Goal: Task Accomplishment & Management: Manage account settings

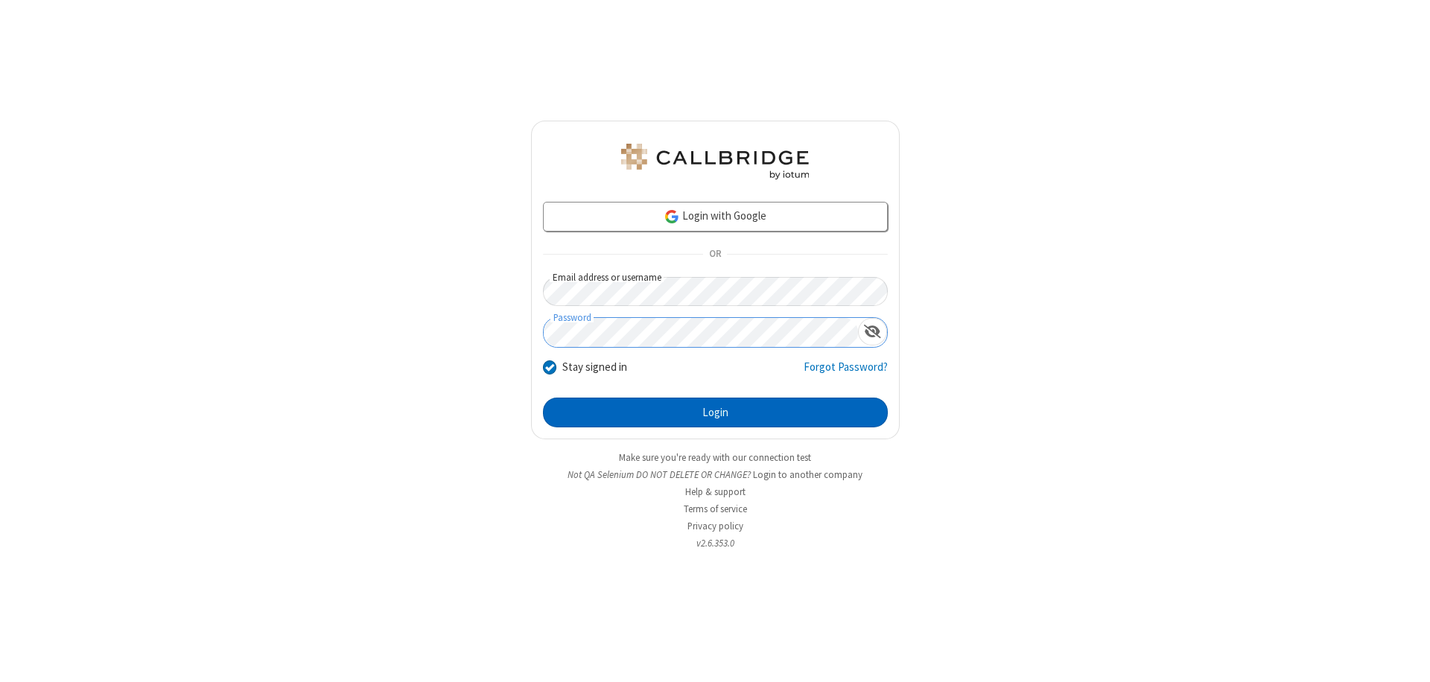
click at [715, 413] on button "Login" at bounding box center [715, 413] width 345 height 30
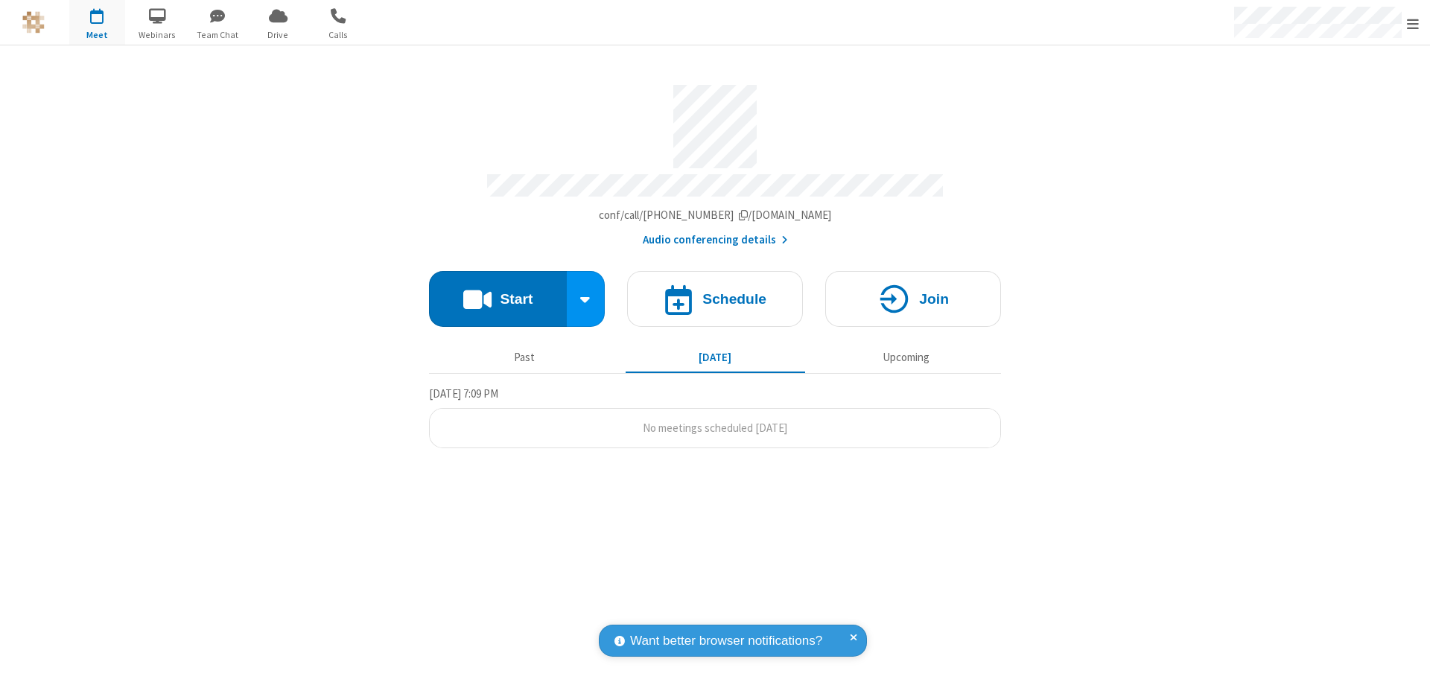
click at [1413, 23] on span "Open menu" at bounding box center [1413, 23] width 12 height 15
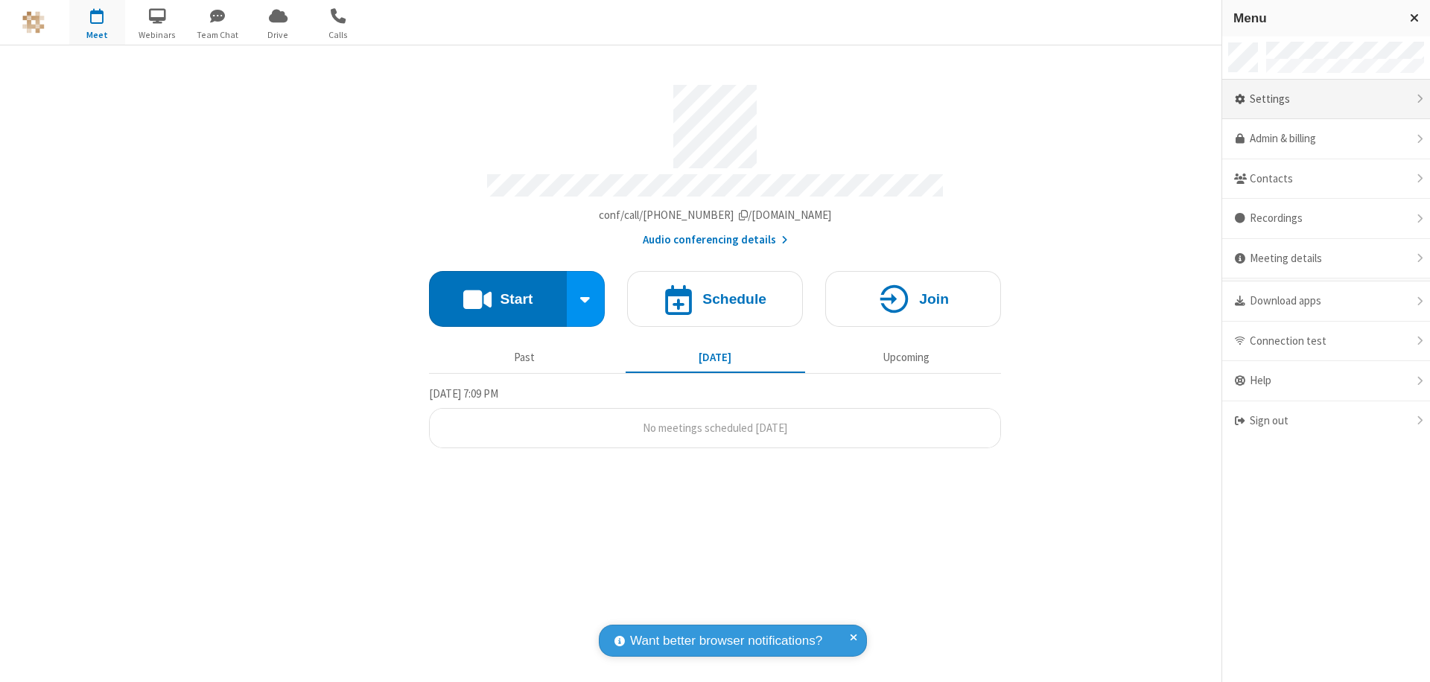
click at [1326, 99] on div "Settings" at bounding box center [1326, 100] width 208 height 40
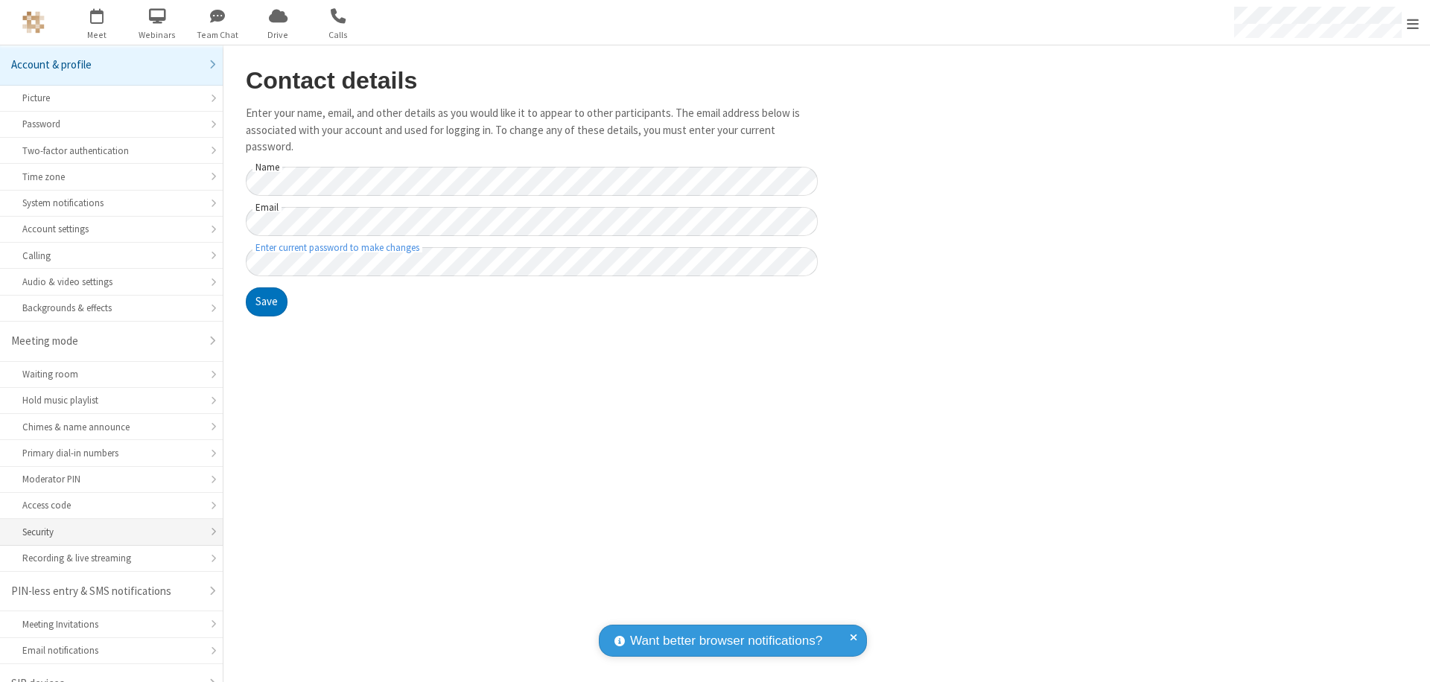
click at [106, 525] on div "Security" at bounding box center [111, 532] width 178 height 14
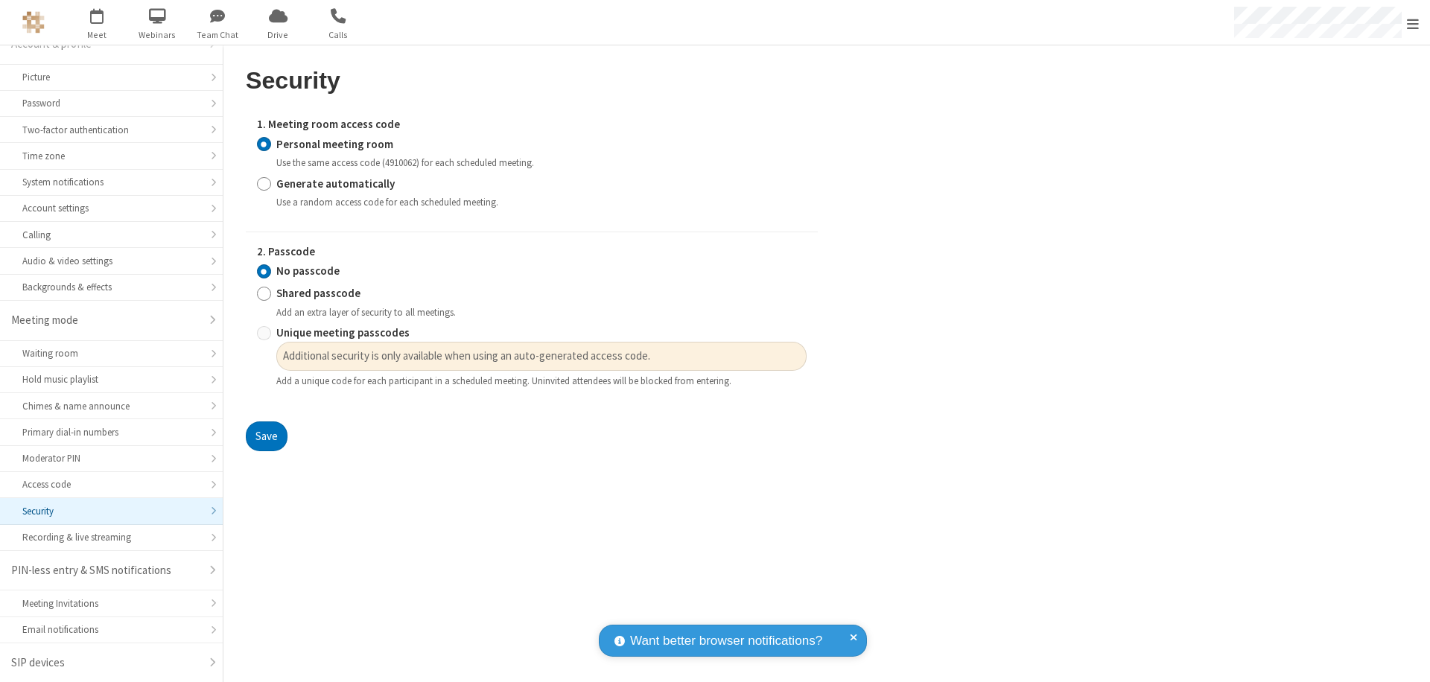
click at [264, 183] on input "Generate automatically" at bounding box center [264, 184] width 14 height 16
radio input "true"
click at [264, 279] on input "No passcode" at bounding box center [264, 272] width 14 height 16
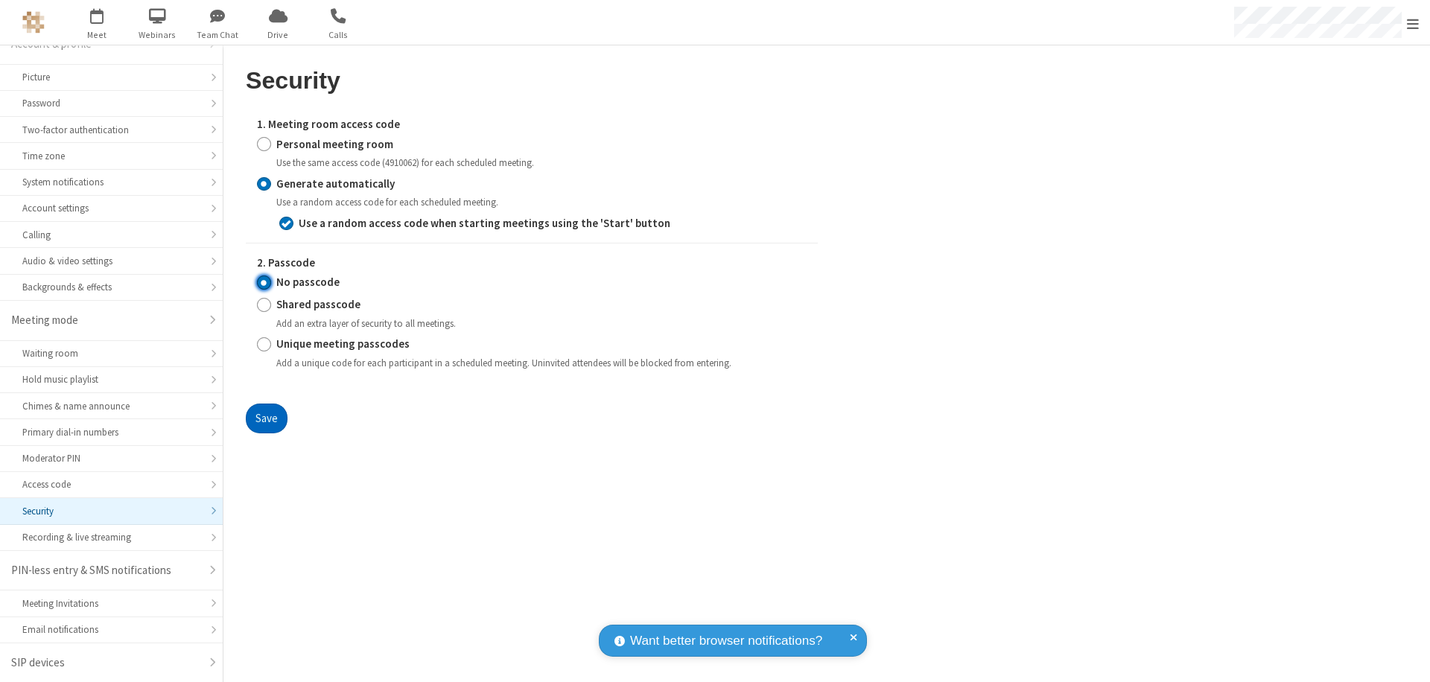
click at [266, 418] on button "Save" at bounding box center [267, 419] width 42 height 30
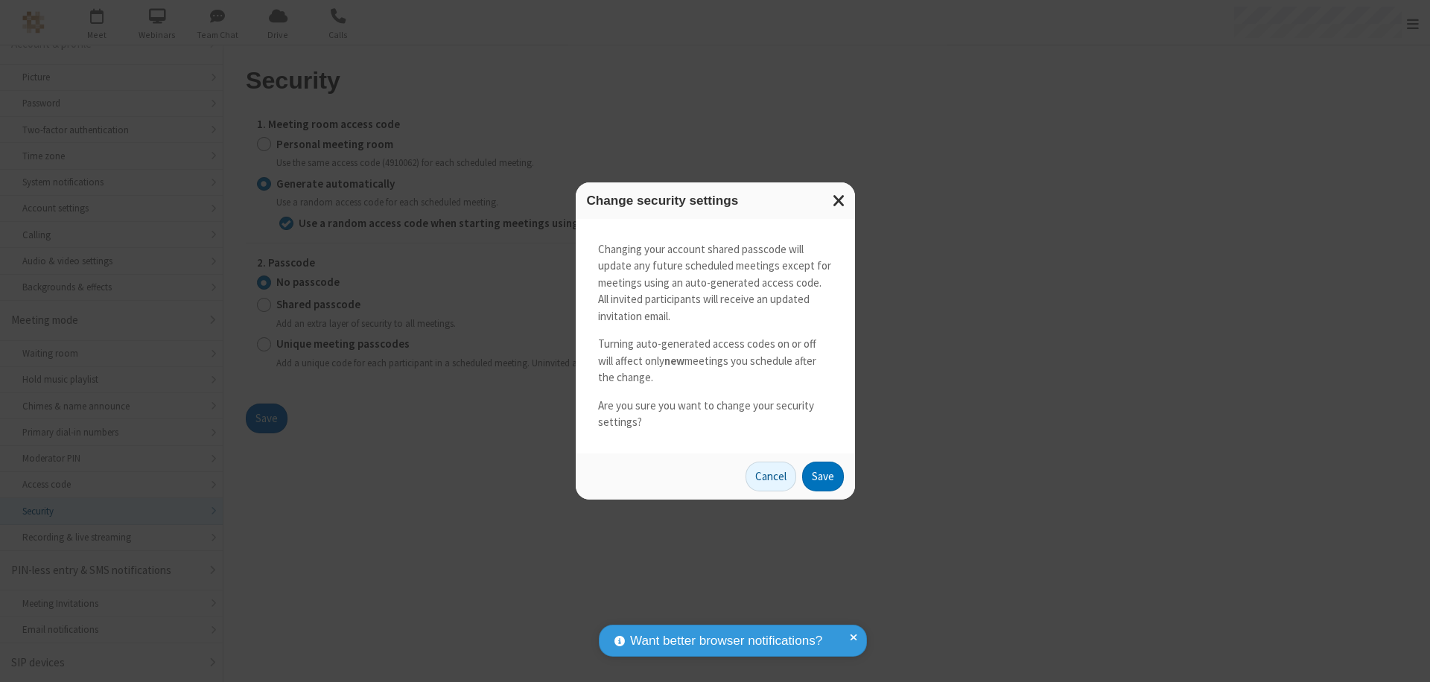
click at [822, 476] on button "Save" at bounding box center [823, 477] width 42 height 30
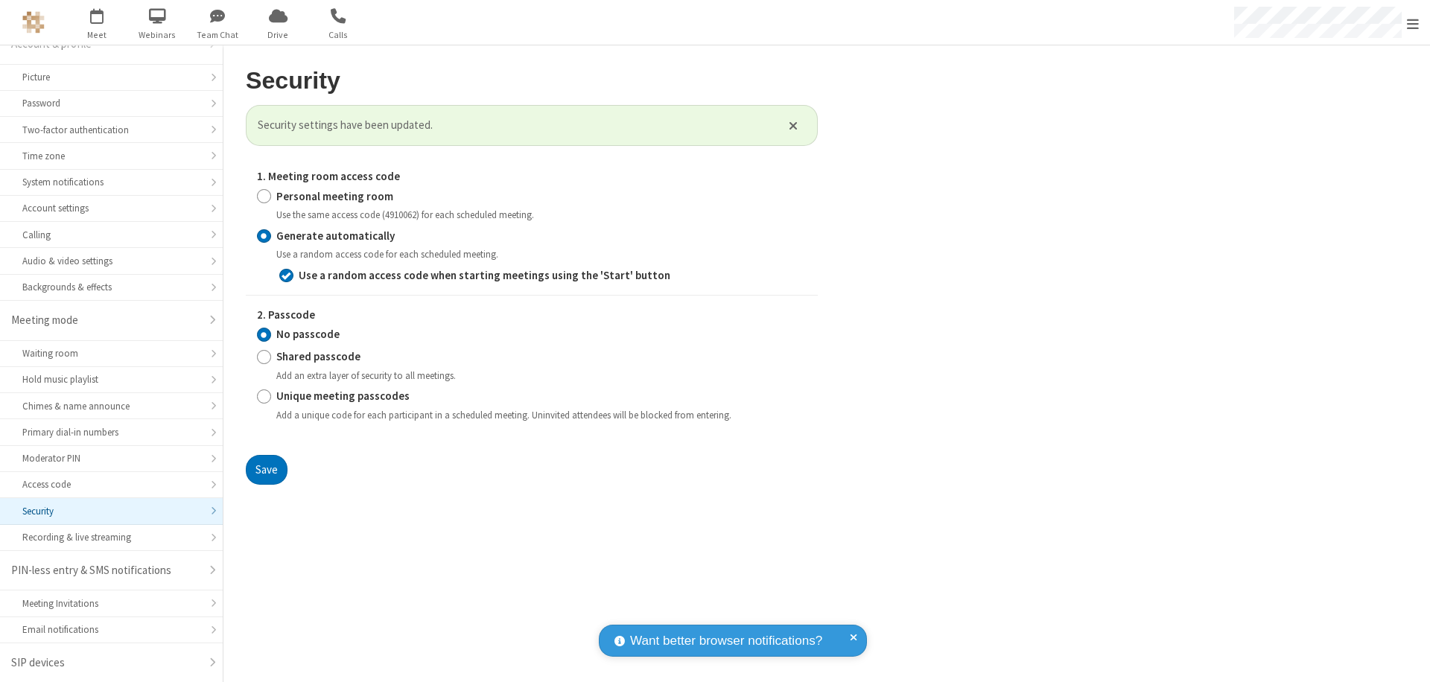
click at [1413, 23] on span "Open menu" at bounding box center [1413, 23] width 12 height 15
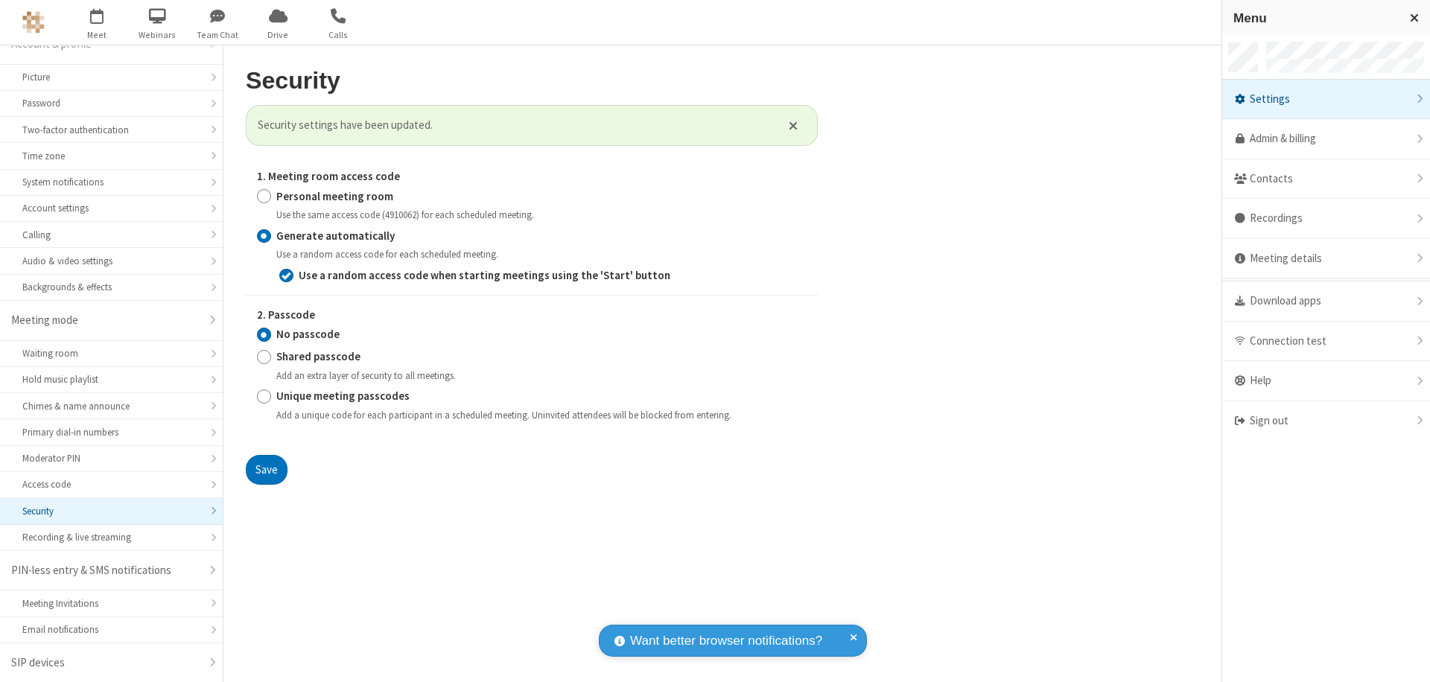
click at [97, 22] on span "button" at bounding box center [97, 15] width 56 height 25
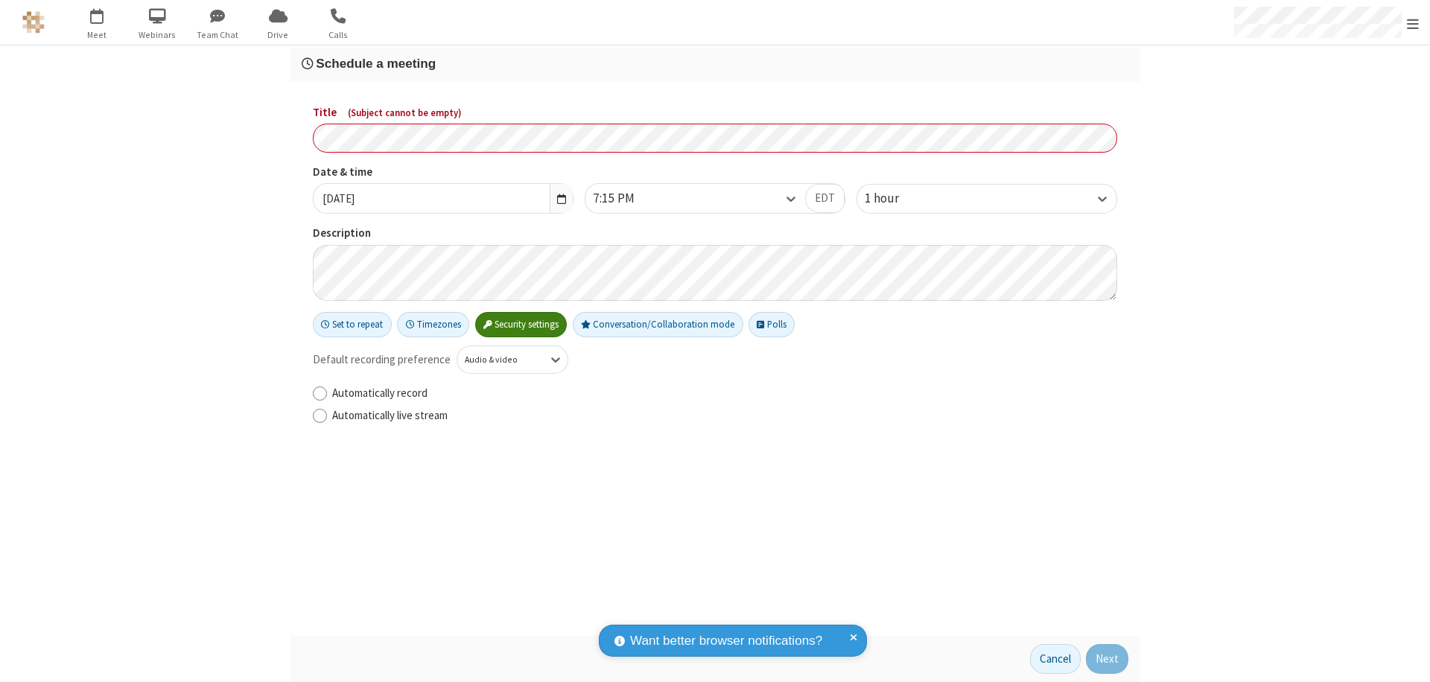
click at [715, 63] on h3 "Schedule a meeting" at bounding box center [715, 64] width 827 height 14
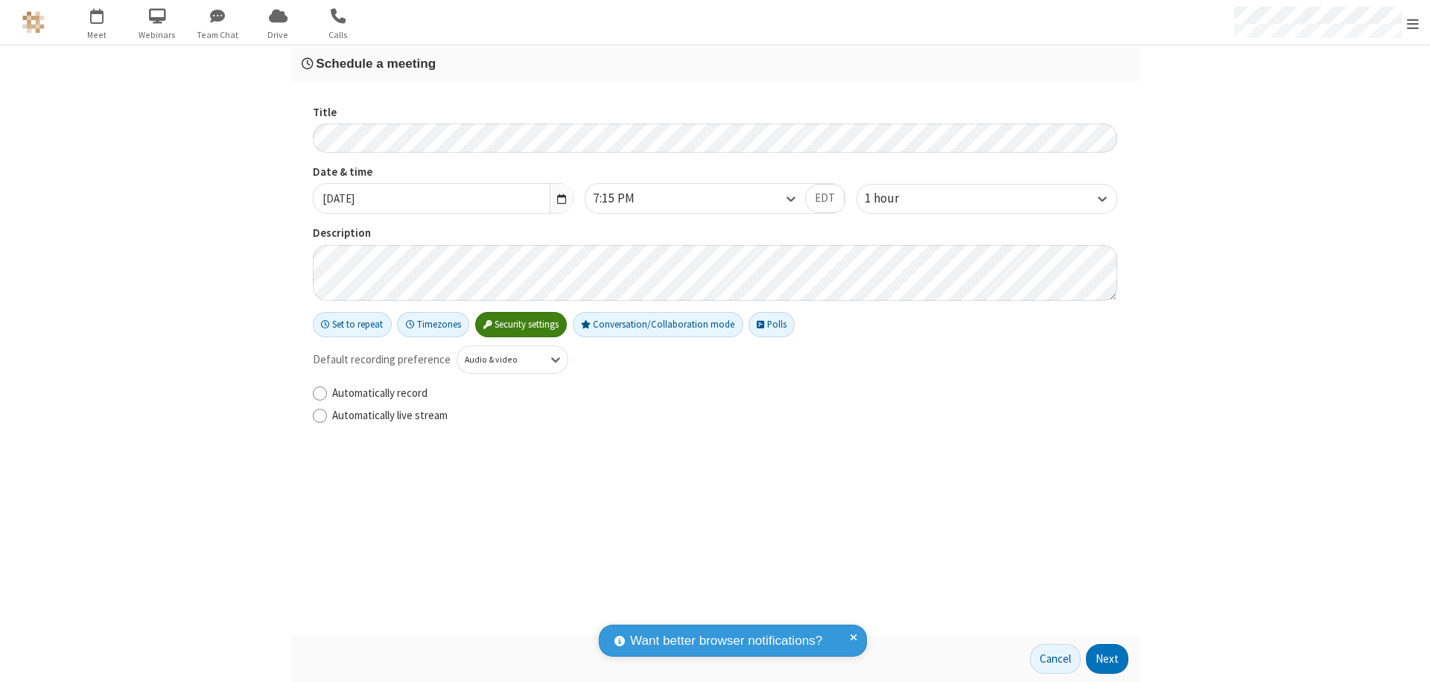
click at [1108, 659] on button "Next" at bounding box center [1107, 659] width 42 height 30
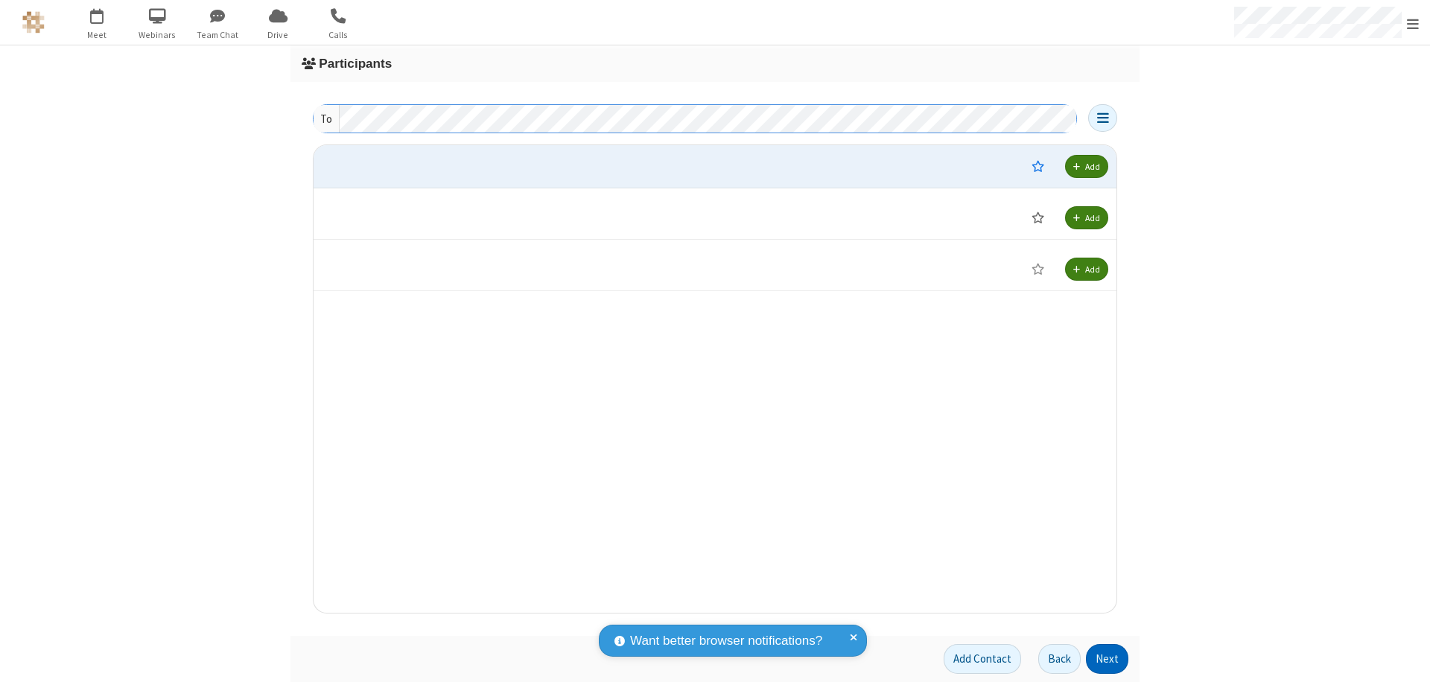
click at [1108, 659] on button "Next" at bounding box center [1107, 659] width 42 height 30
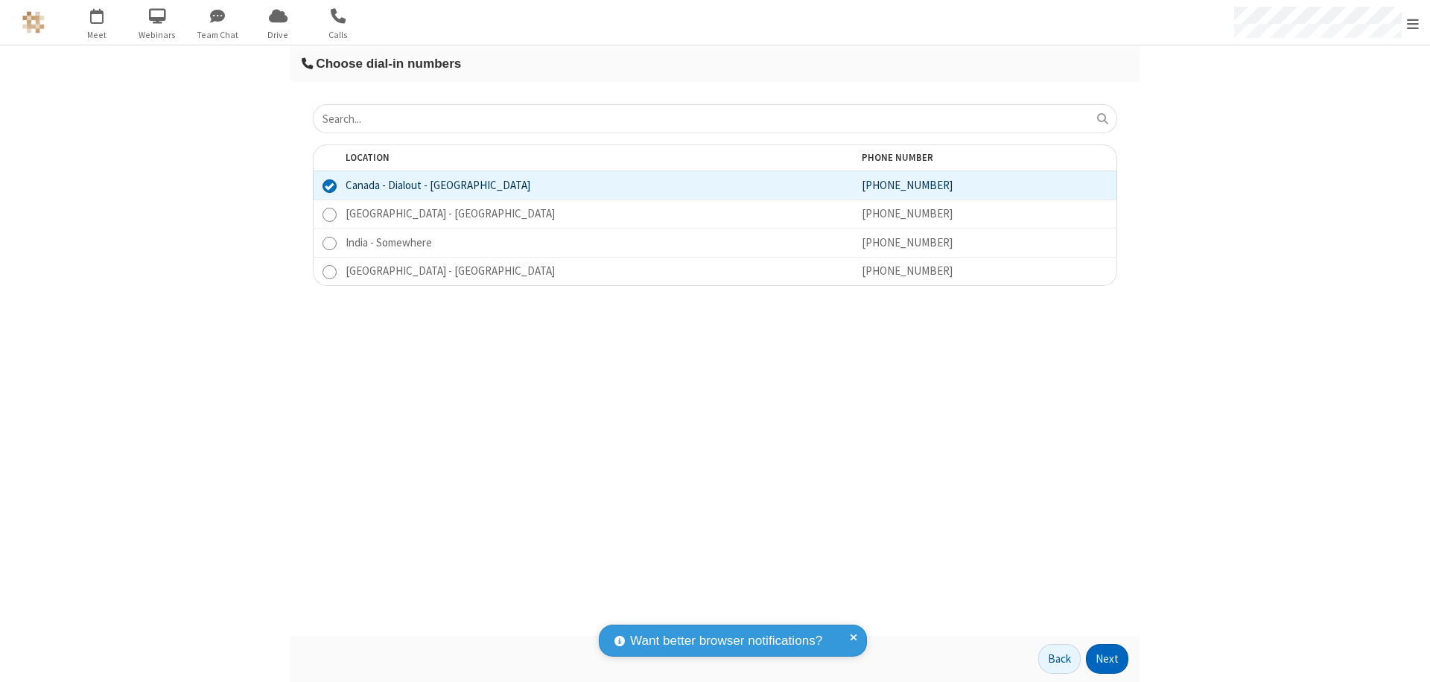
click at [1108, 659] on button "Next" at bounding box center [1107, 659] width 42 height 30
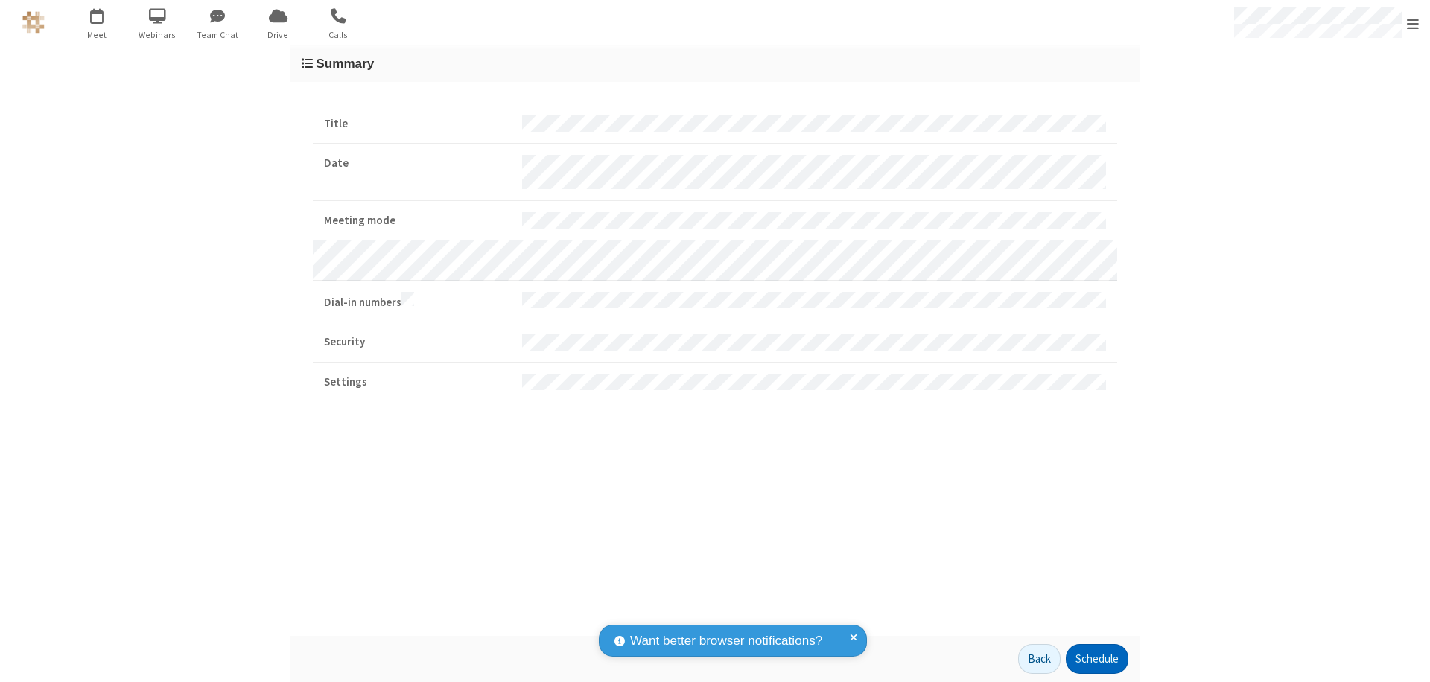
click at [1096, 659] on button "Schedule" at bounding box center [1097, 659] width 63 height 30
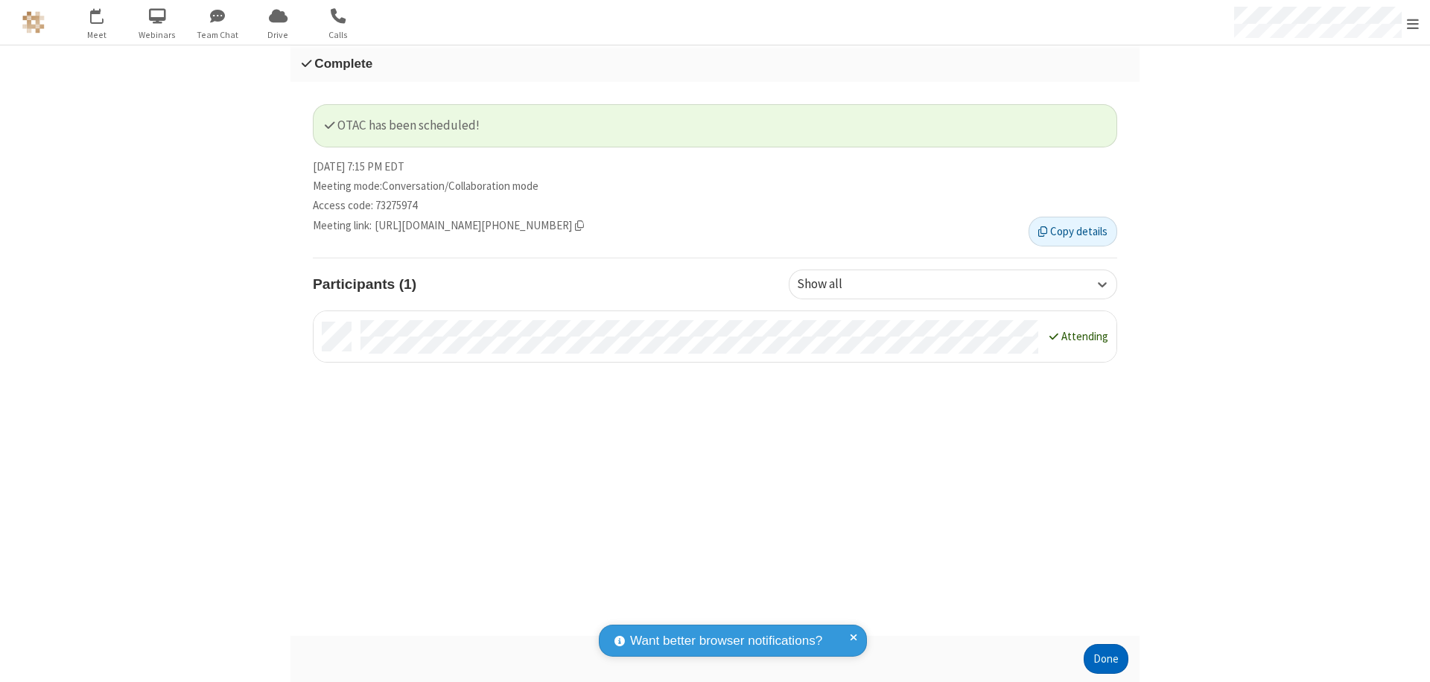
click at [1106, 659] on button "Done" at bounding box center [1106, 659] width 45 height 30
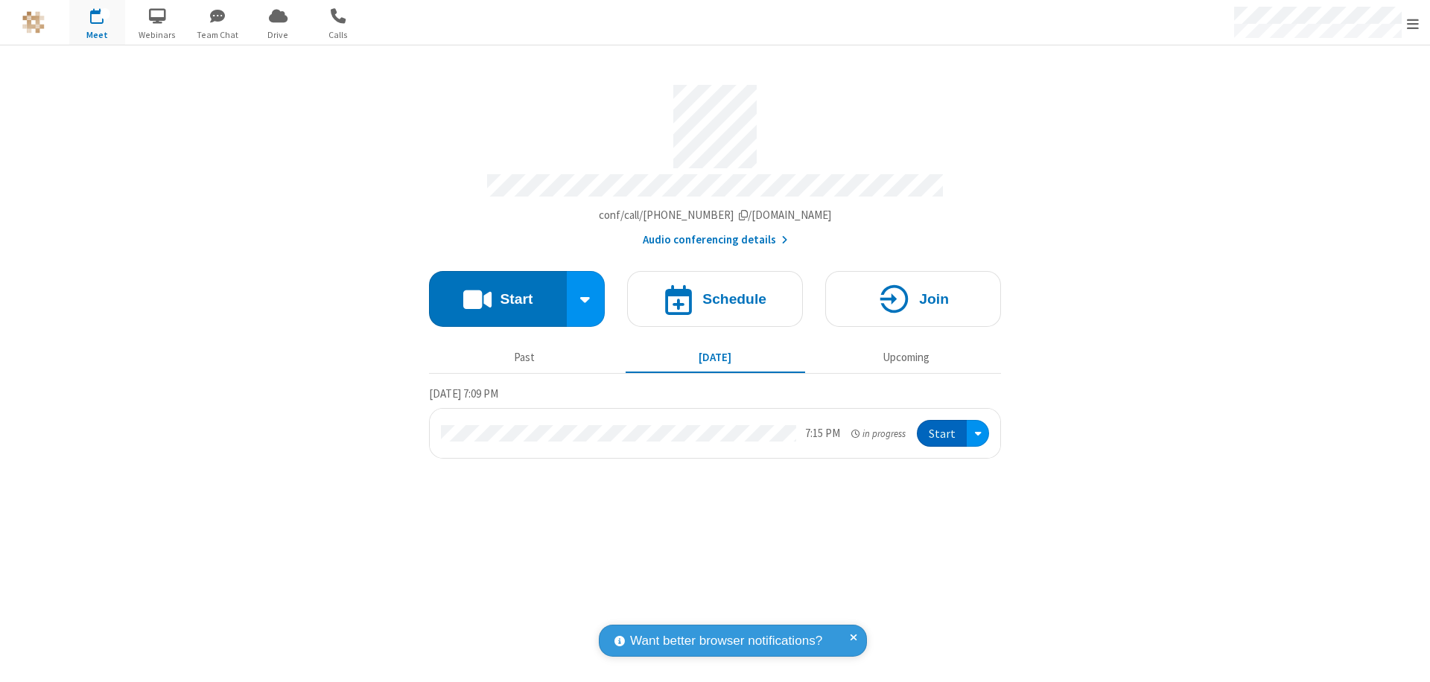
click at [943, 427] on button "Start" at bounding box center [942, 434] width 50 height 28
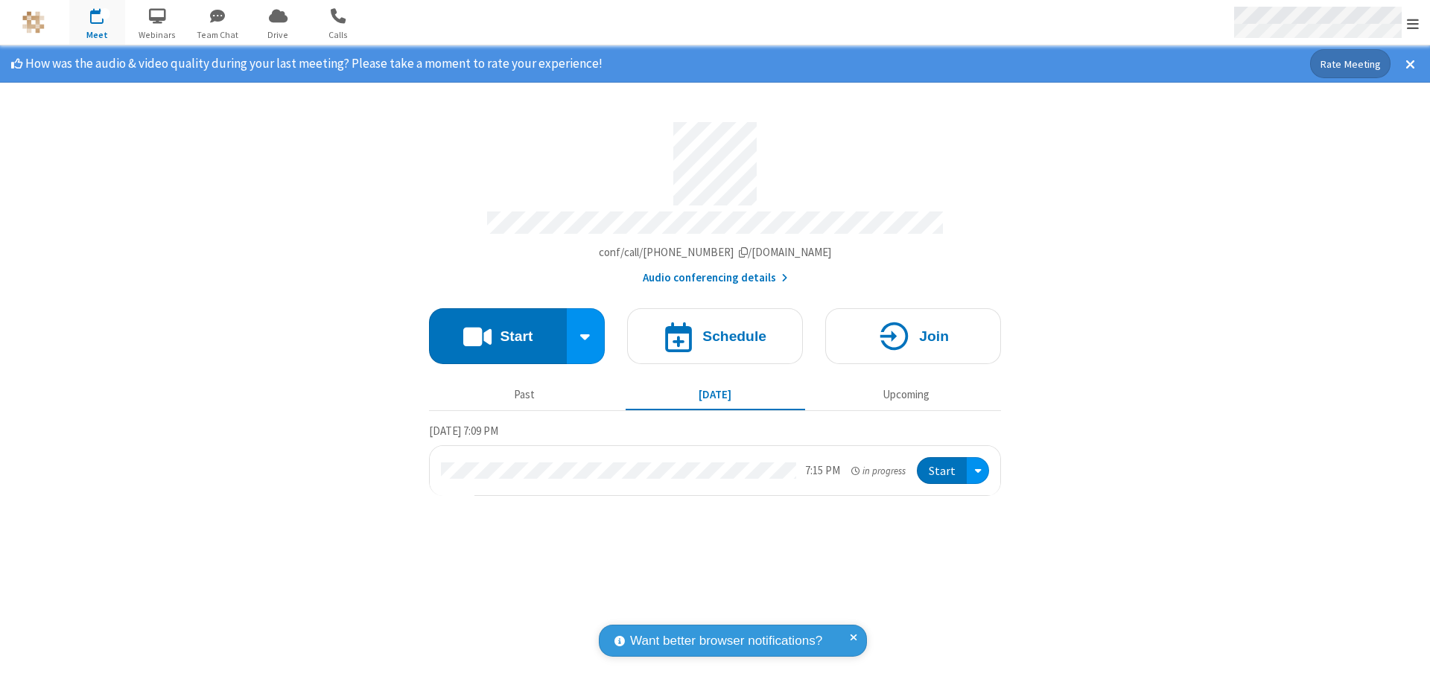
click at [1413, 23] on span "Open menu" at bounding box center [1413, 23] width 12 height 15
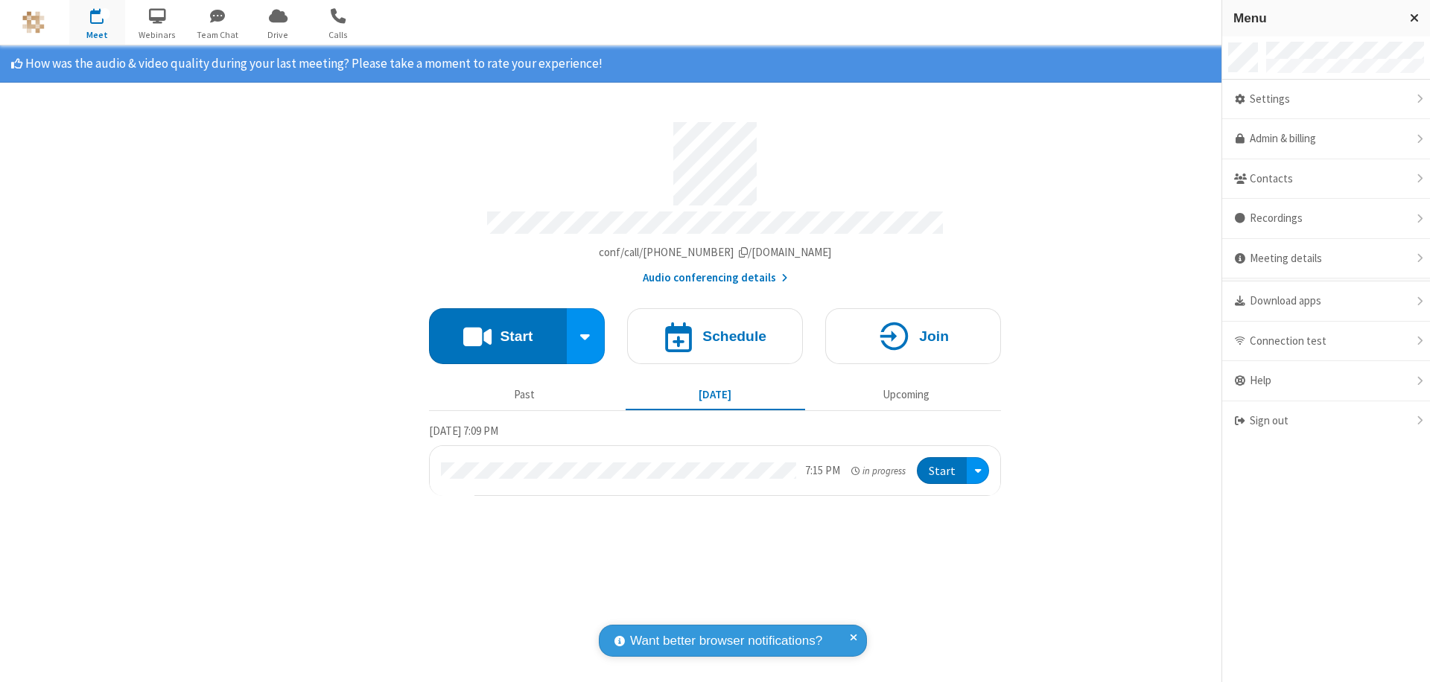
click at [1326, 99] on div "Settings" at bounding box center [1326, 100] width 208 height 40
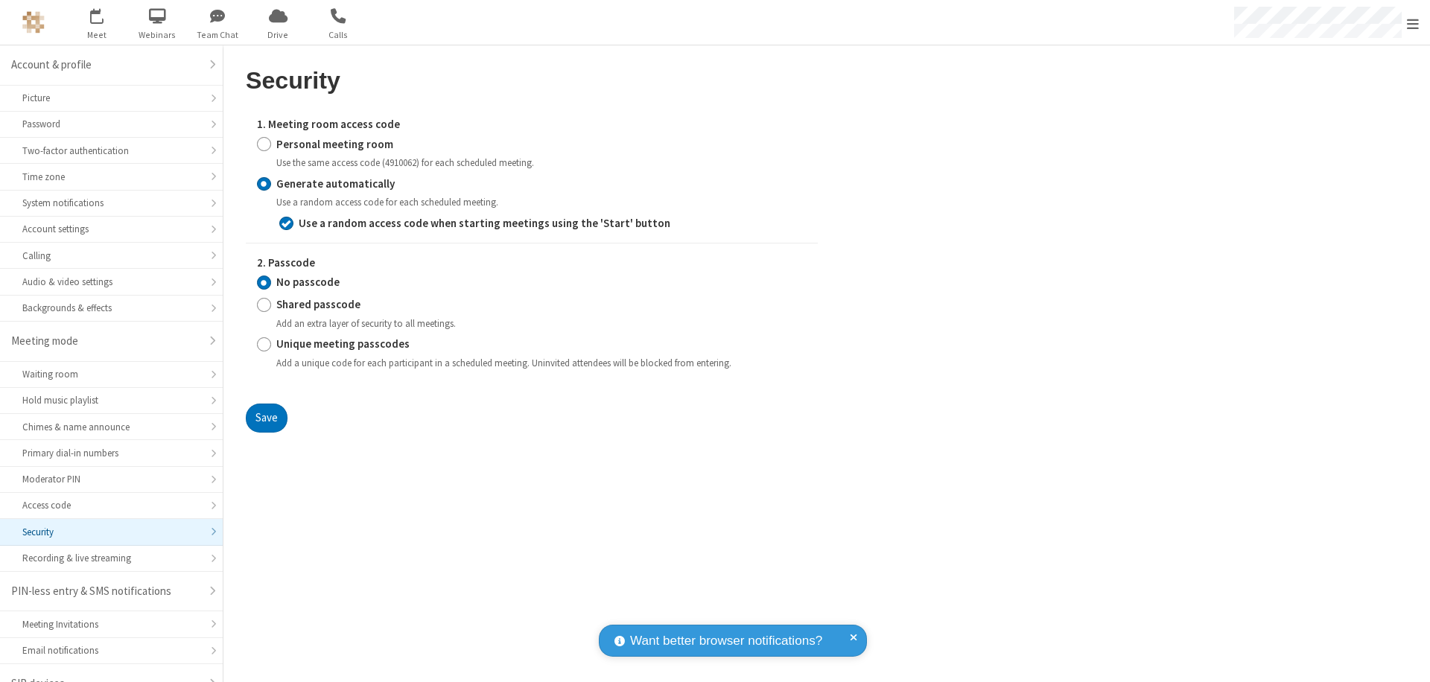
scroll to position [21, 0]
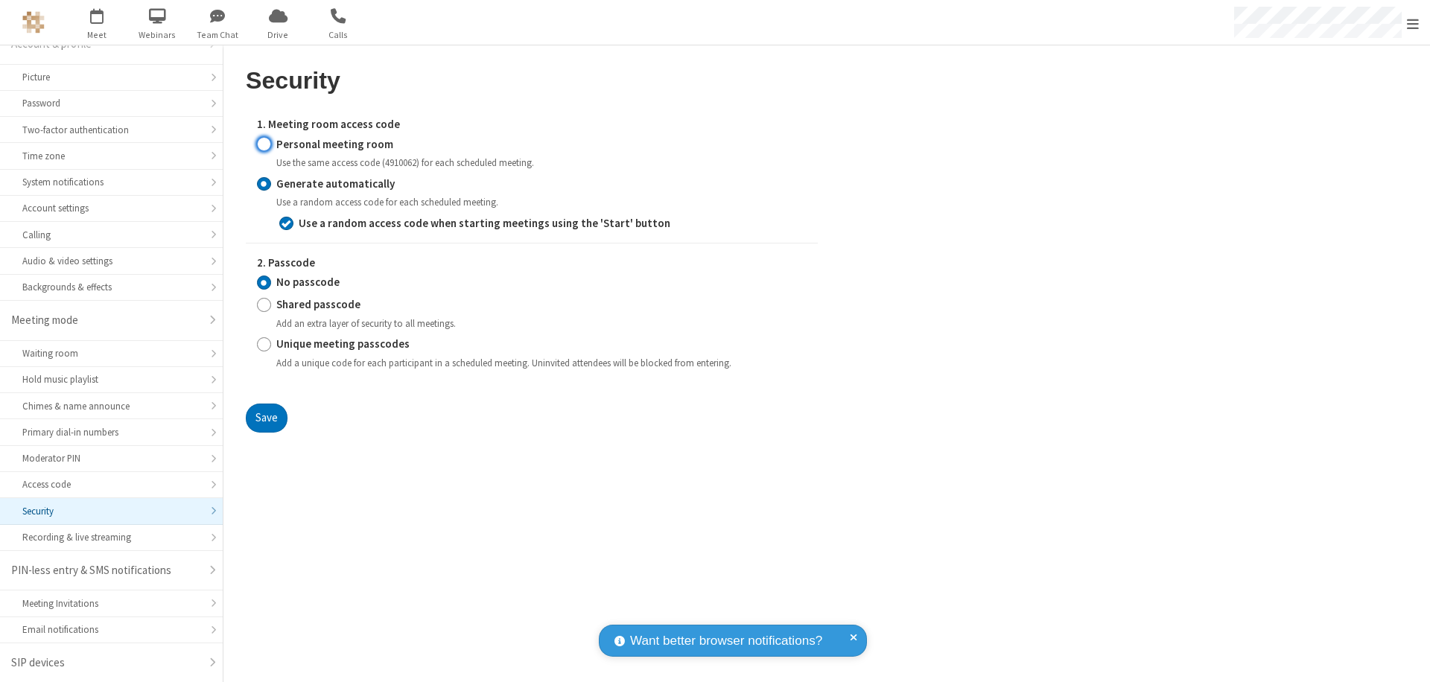
click at [264, 144] on input "Personal meeting room" at bounding box center [264, 144] width 14 height 16
radio input "true"
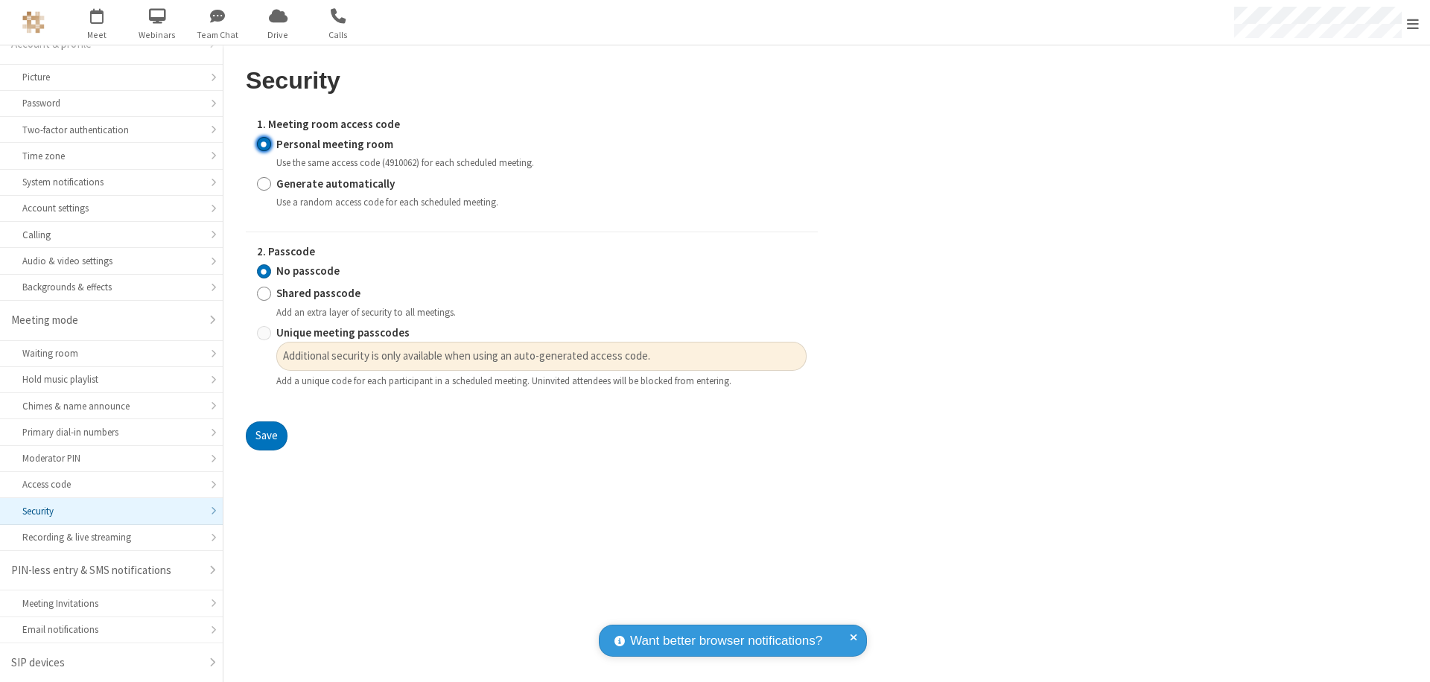
click at [264, 271] on input "No passcode" at bounding box center [264, 272] width 14 height 16
click at [266, 436] on button "Save" at bounding box center [267, 437] width 42 height 30
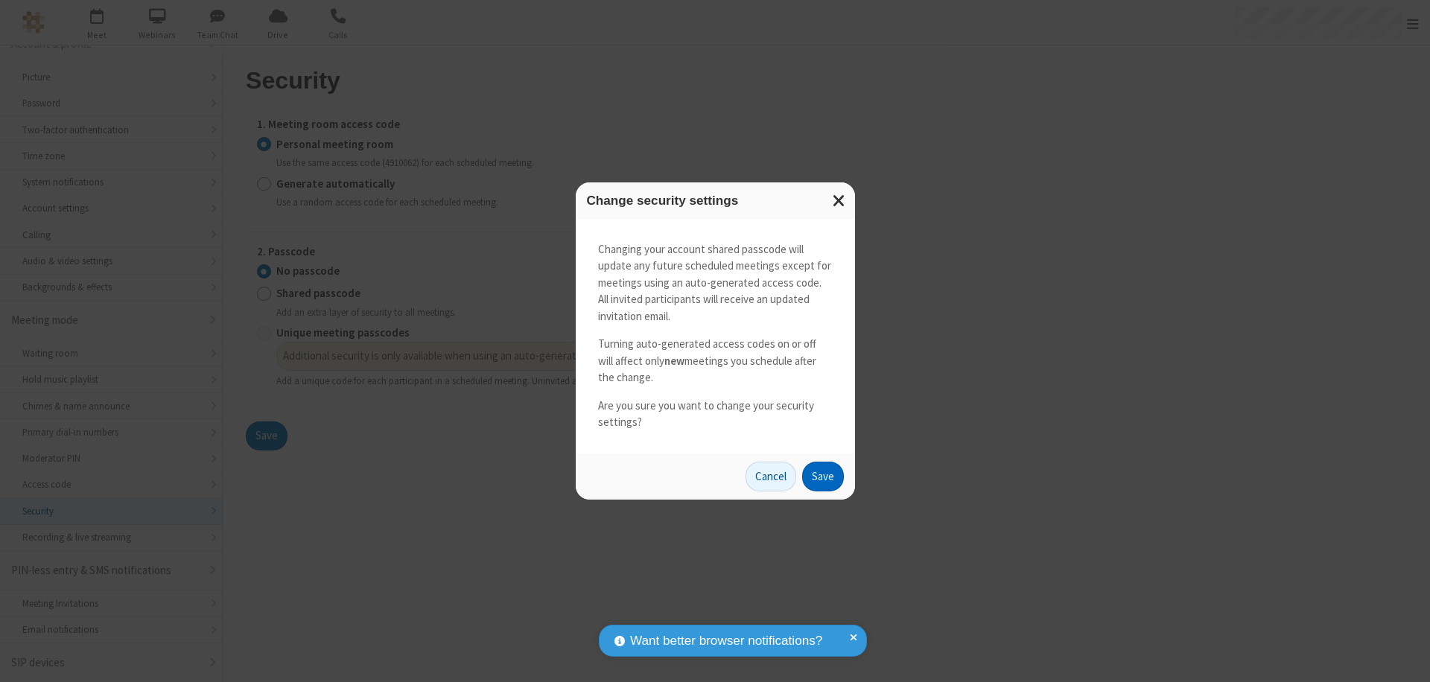
click at [822, 476] on button "Save" at bounding box center [823, 477] width 42 height 30
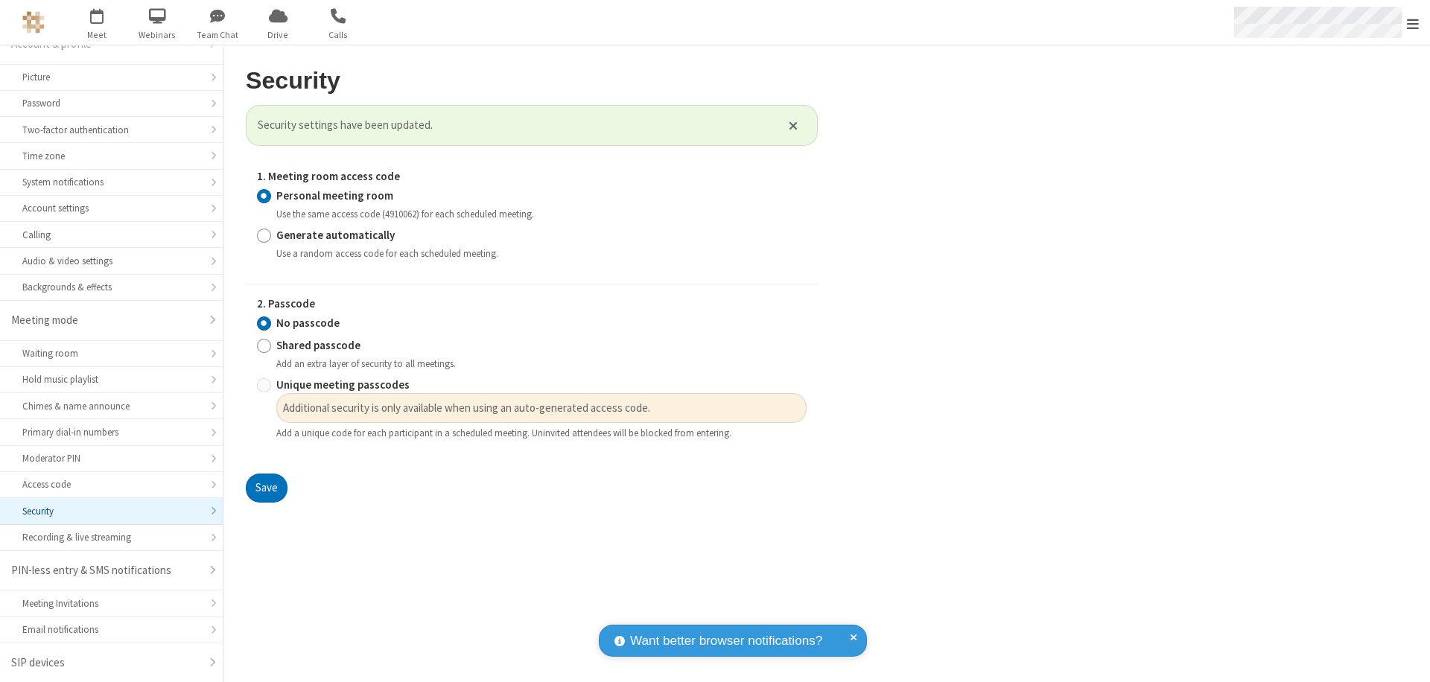
click at [1413, 22] on span "Open menu" at bounding box center [1413, 23] width 12 height 15
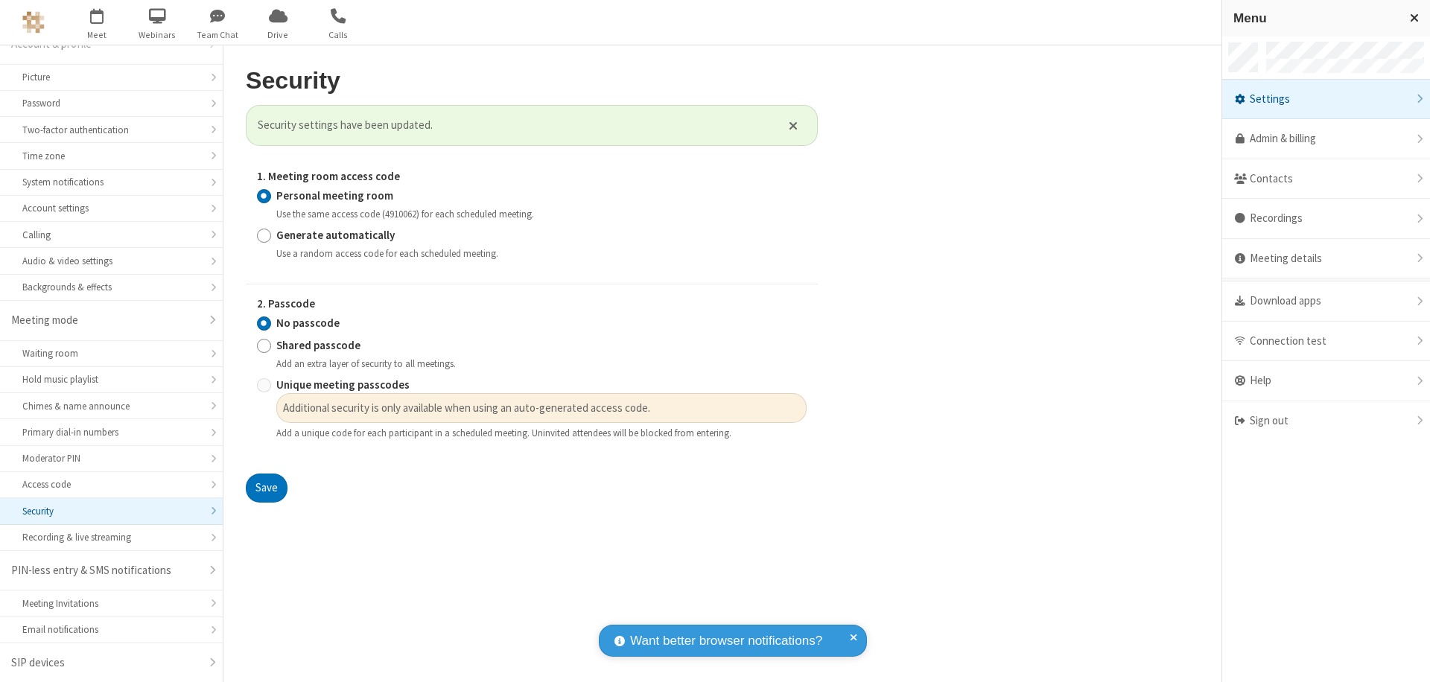
click at [1326, 421] on div "Sign out" at bounding box center [1326, 420] width 208 height 39
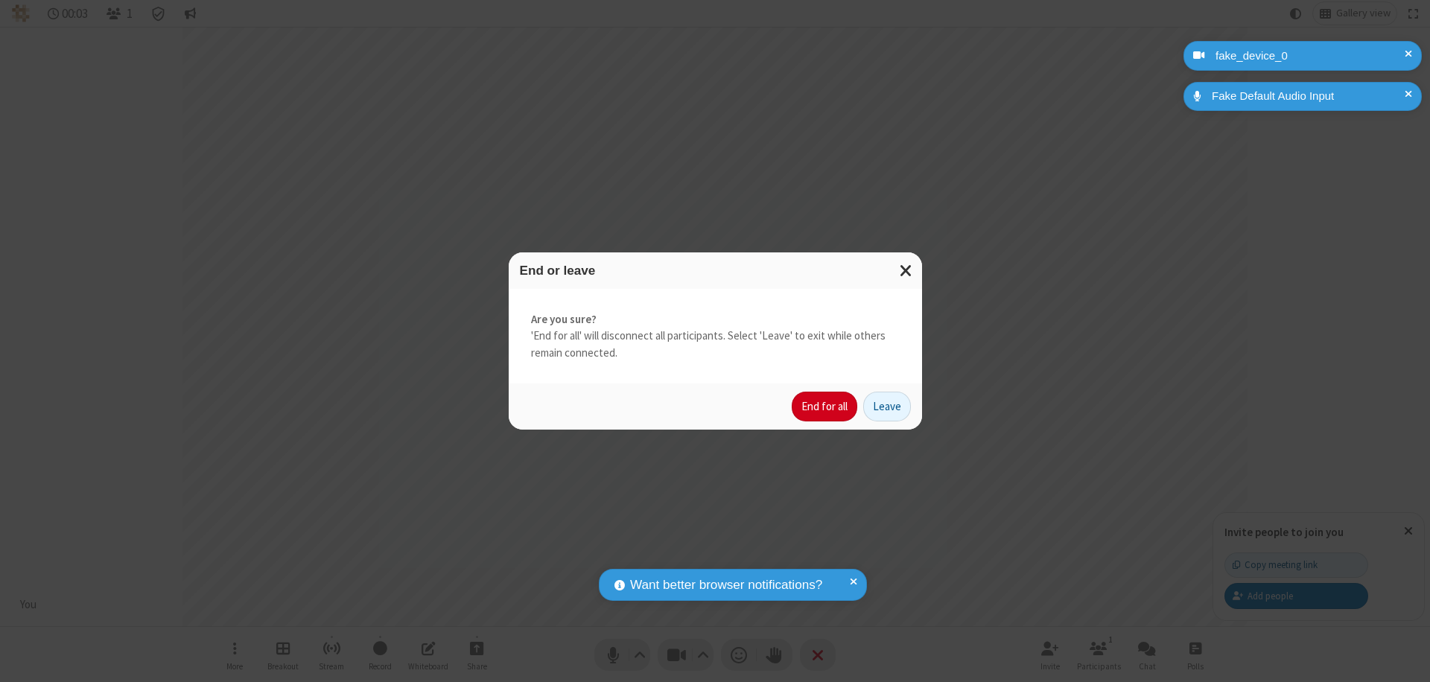
click at [825, 407] on button "End for all" at bounding box center [825, 407] width 66 height 30
